Goal: Check status: Check status

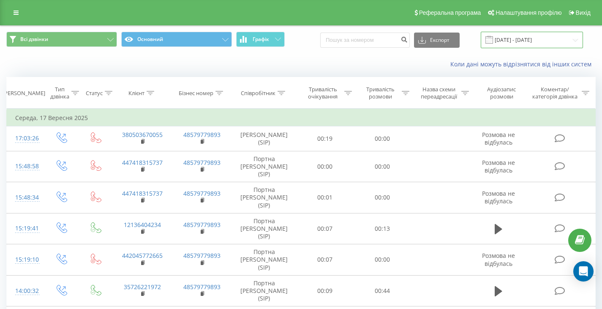
click at [550, 41] on input "[DATE] - [DATE]" at bounding box center [532, 40] width 102 height 16
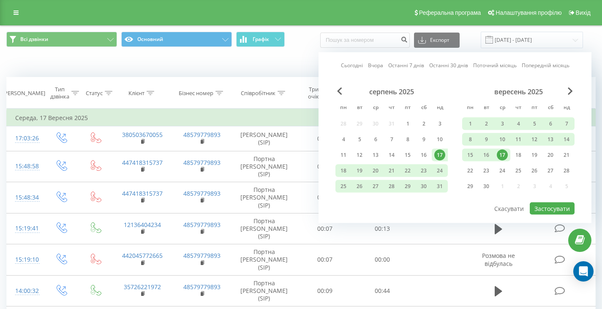
click at [502, 66] on link "Поточний місяць" at bounding box center [495, 65] width 44 height 8
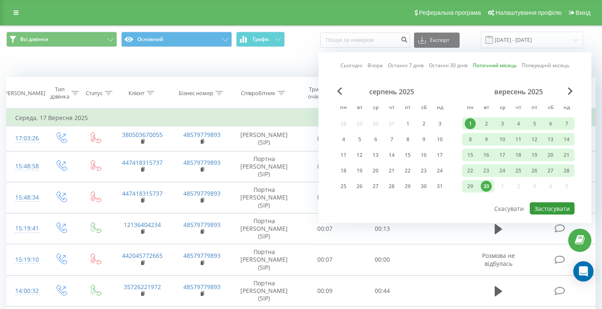
click at [544, 208] on button "Застосувати" at bounding box center [552, 208] width 45 height 12
type input "01.09.2025 - 30.09.2025"
